Goal: Communication & Community: Answer question/provide support

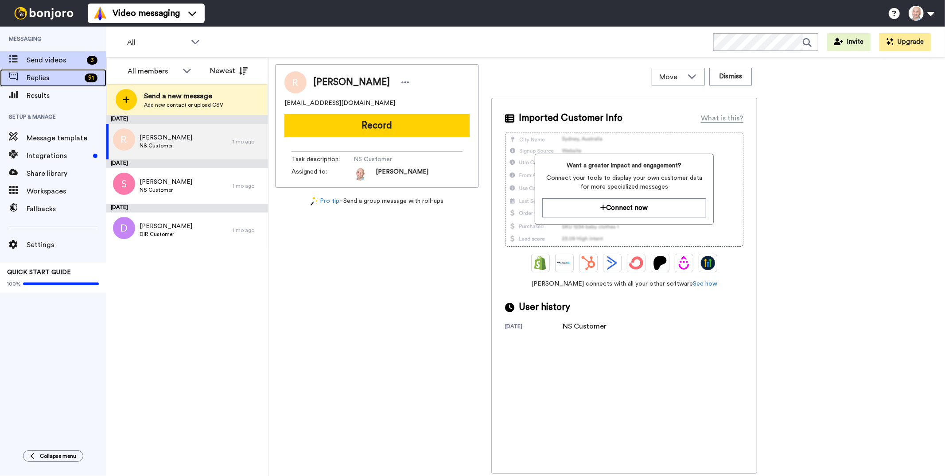
click at [53, 78] on span "Replies" at bounding box center [54, 78] width 55 height 11
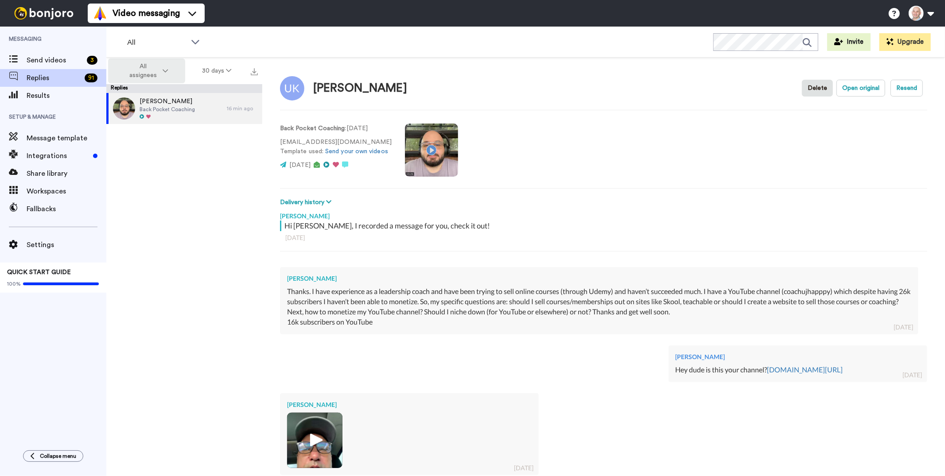
click at [172, 72] on button "All assignees" at bounding box center [146, 70] width 77 height 25
click at [231, 66] on button "30 days" at bounding box center [216, 71] width 63 height 16
click at [222, 108] on li "60 days" at bounding box center [218, 106] width 62 height 16
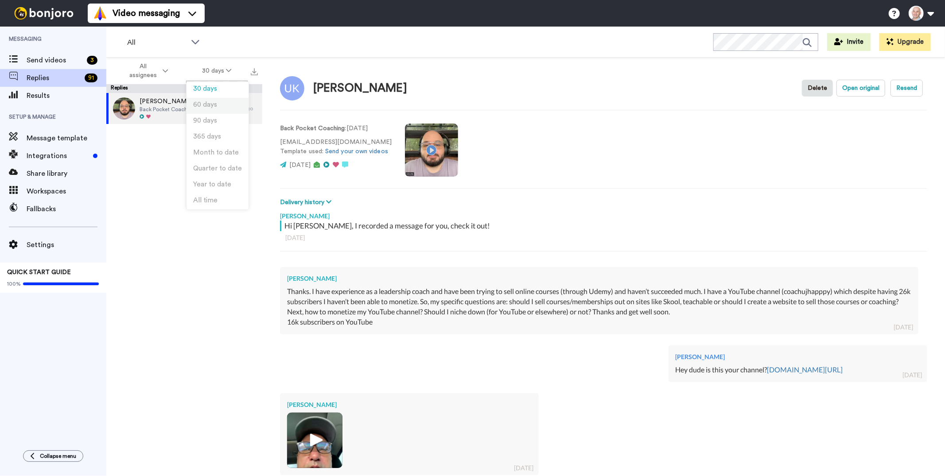
type textarea "x"
click at [161, 74] on button "All assignees" at bounding box center [146, 70] width 77 height 25
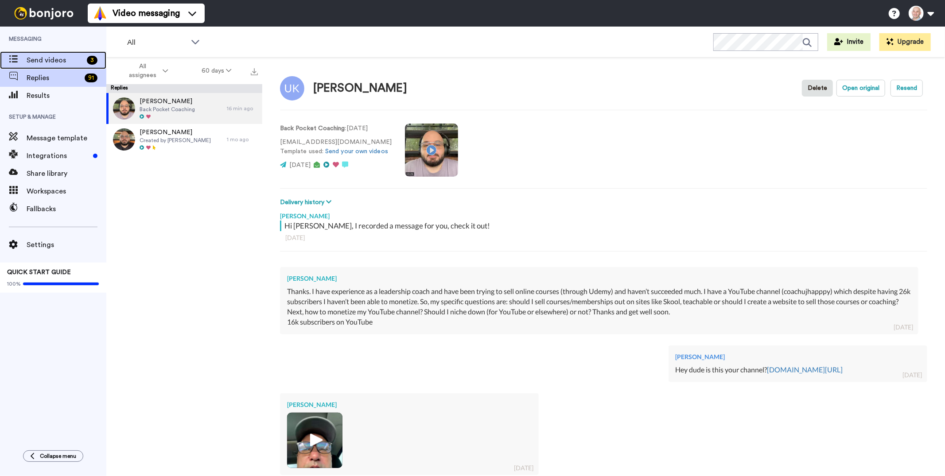
click at [74, 58] on span "Send videos" at bounding box center [55, 60] width 57 height 11
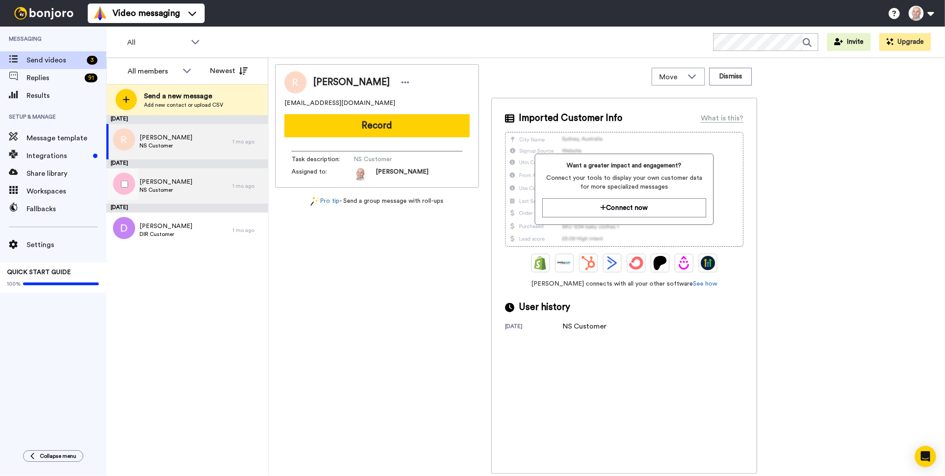
click at [193, 183] on div "Stephen NS Customer" at bounding box center [169, 185] width 126 height 35
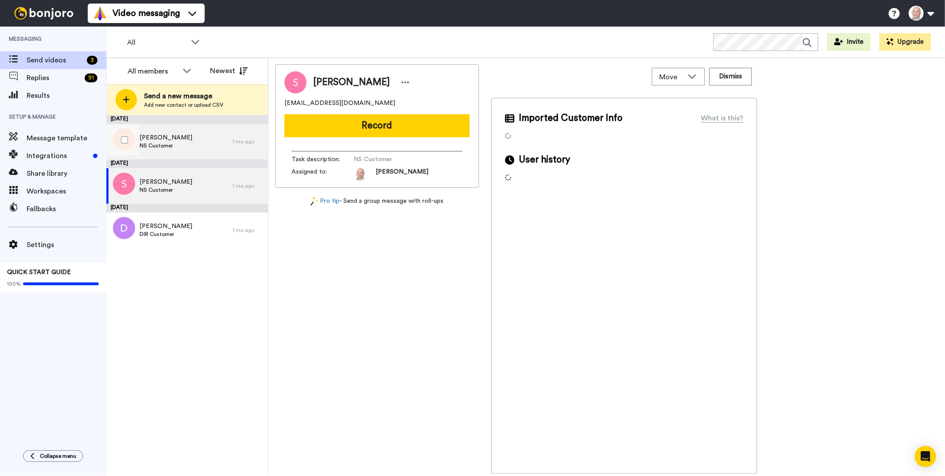
click at [190, 150] on div "Ronald NS Customer" at bounding box center [169, 141] width 126 height 35
